Goal: Task Accomplishment & Management: Manage account settings

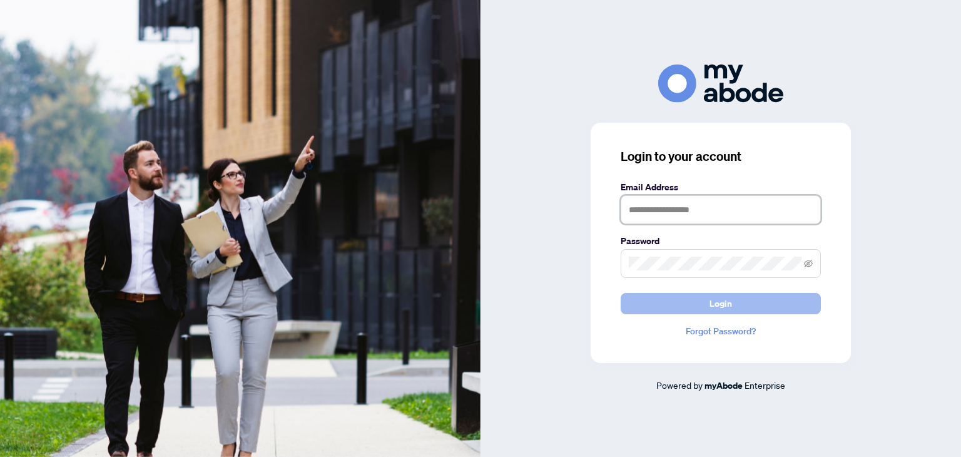
type input "**********"
click at [738, 306] on button "Login" at bounding box center [721, 303] width 200 height 21
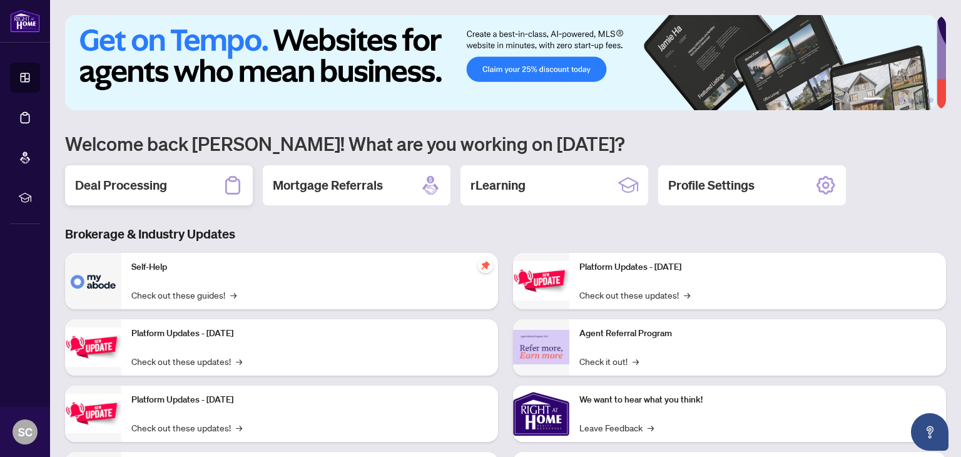
click at [115, 193] on div "Deal Processing" at bounding box center [159, 185] width 188 height 40
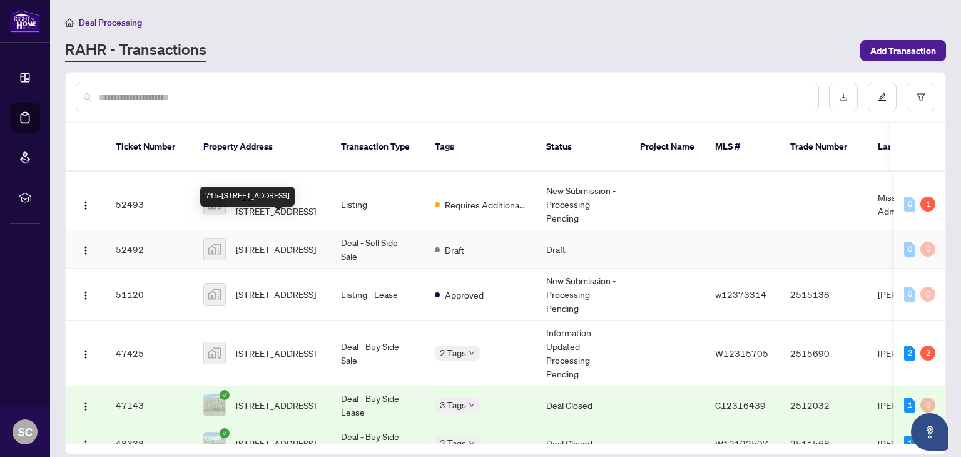
scroll to position [125, 0]
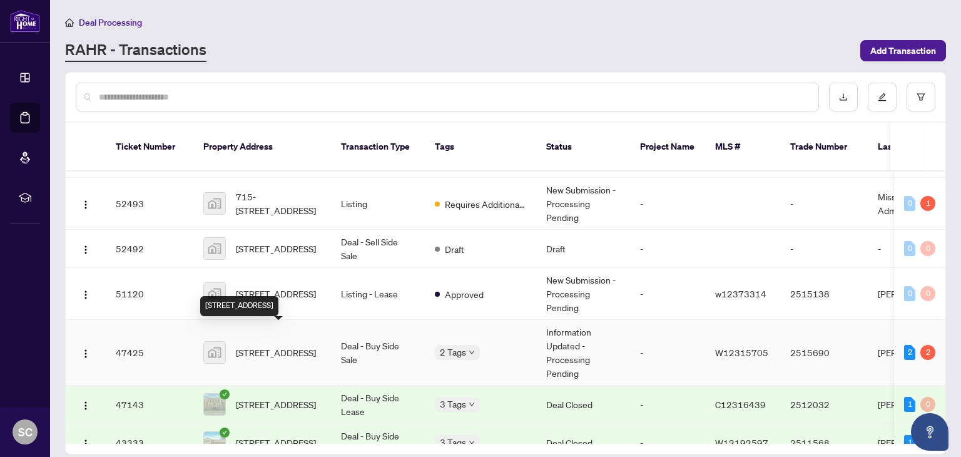
click at [285, 345] on span "[STREET_ADDRESS]" at bounding box center [276, 352] width 80 height 14
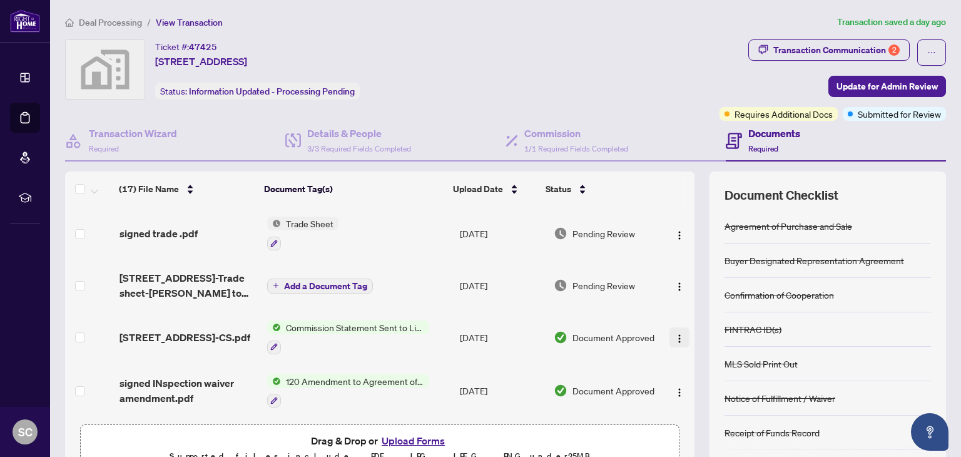
click at [675, 334] on img "button" at bounding box center [680, 339] width 10 height 10
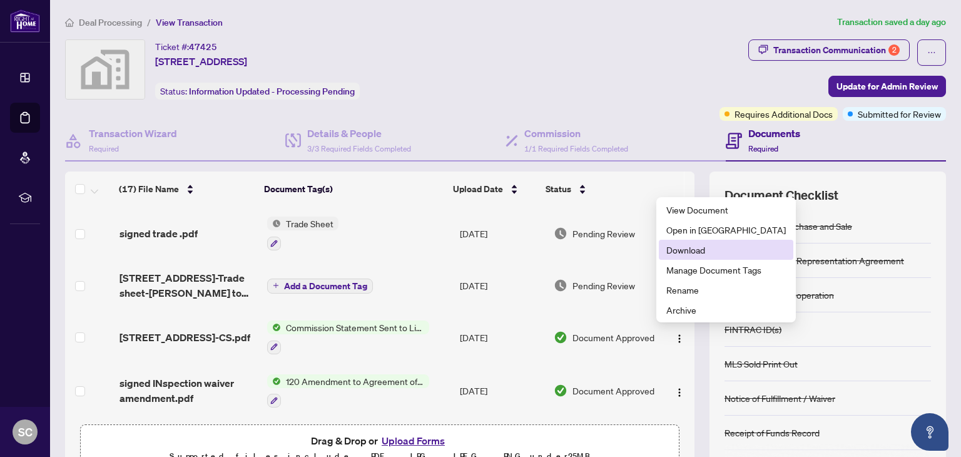
click at [690, 253] on span "Download" at bounding box center [726, 250] width 120 height 14
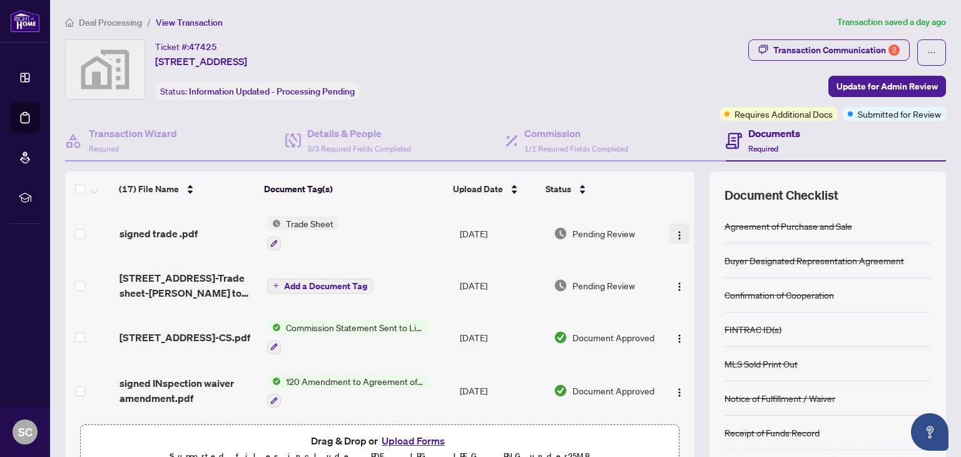
click at [675, 230] on img "button" at bounding box center [680, 235] width 10 height 10
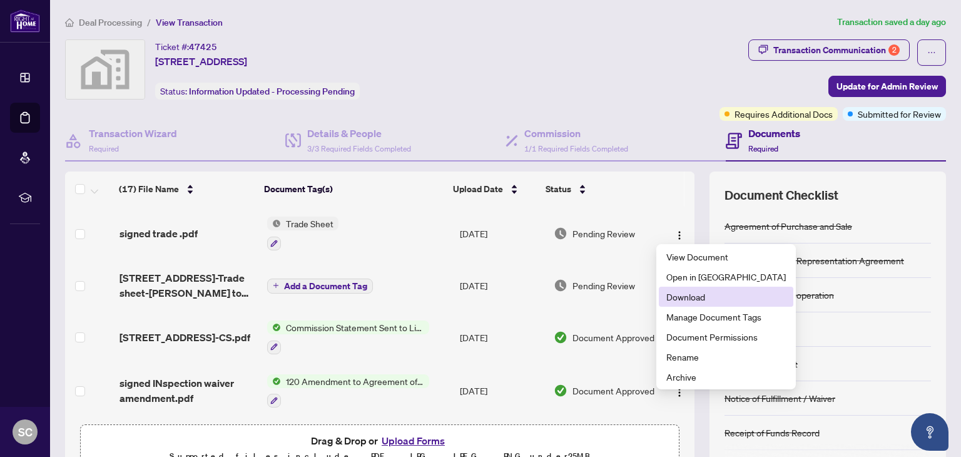
click at [697, 299] on span "Download" at bounding box center [726, 297] width 120 height 14
